Goal: Information Seeking & Learning: Learn about a topic

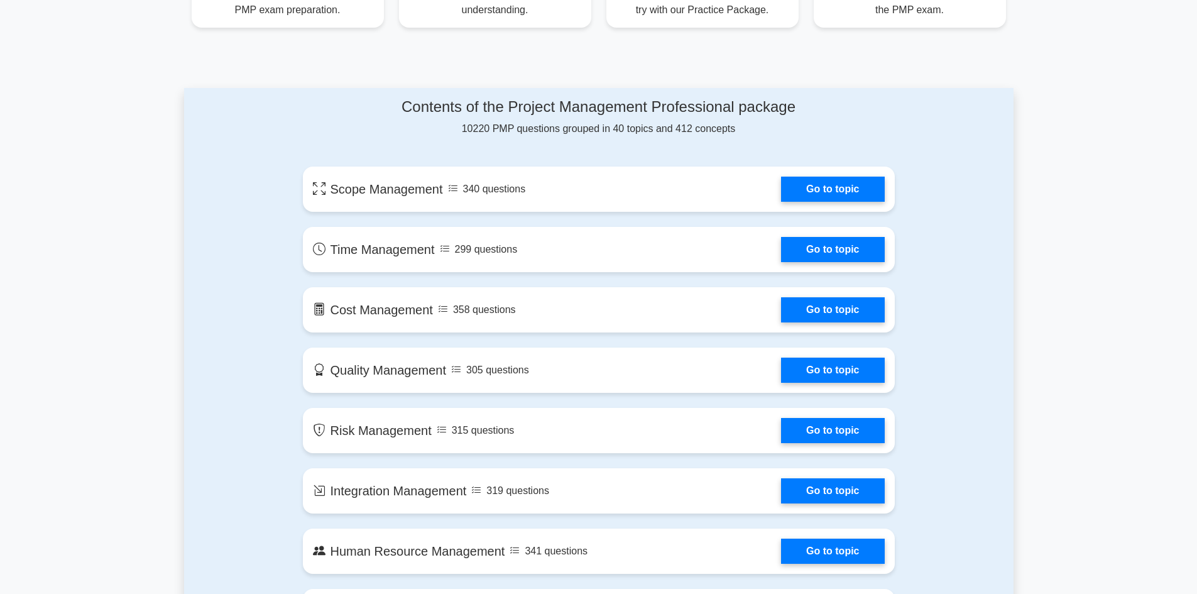
scroll to position [628, 0]
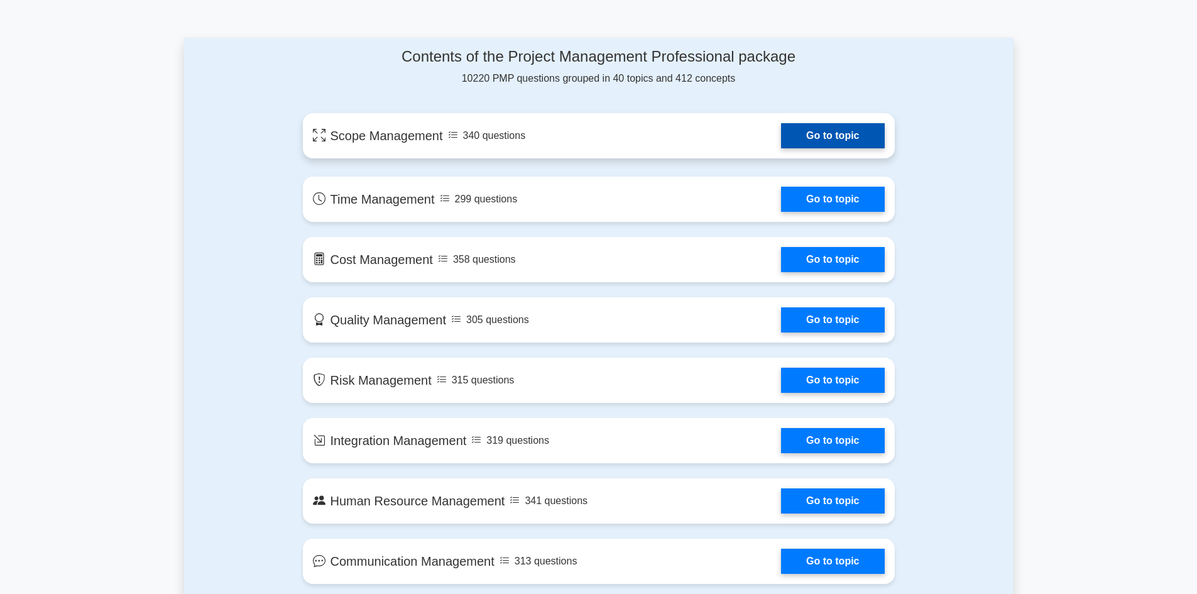
click at [831, 137] on link "Go to topic" at bounding box center [832, 135] width 103 height 25
